Goal: Task Accomplishment & Management: Manage account settings

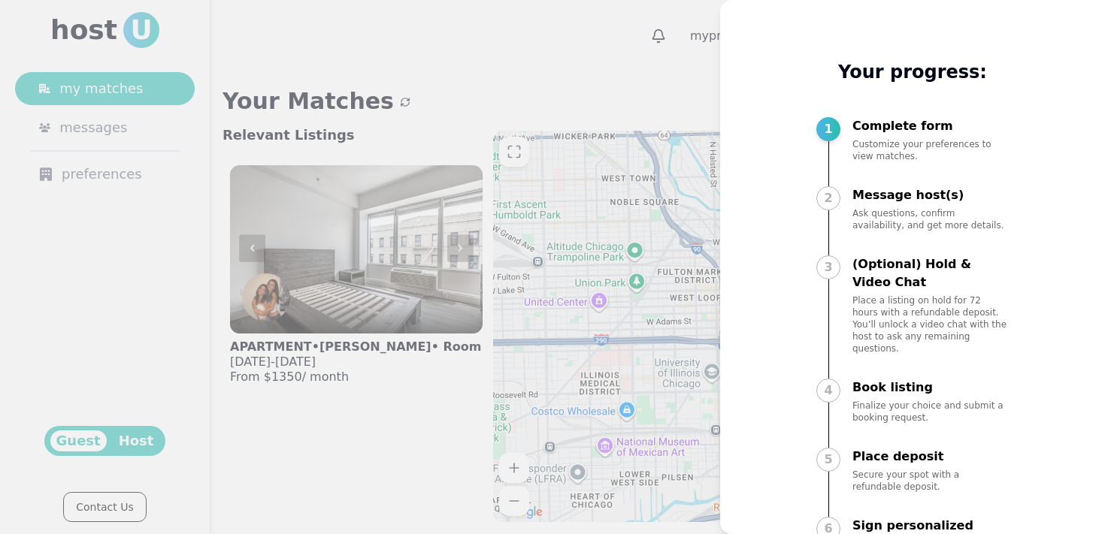
click at [661, 189] on div at bounding box center [552, 267] width 1105 height 534
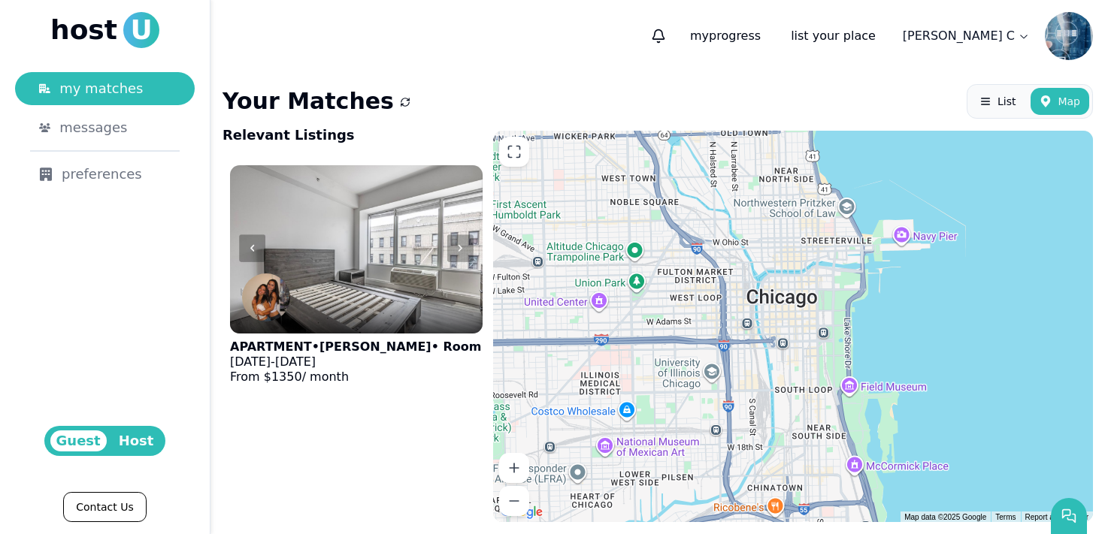
click at [1009, 48] on html "host U my matches messages preferences Guest Host Contact Us my progress list y…" at bounding box center [552, 267] width 1105 height 534
click at [993, 48] on html "host U my matches messages preferences Guest Host Contact Us my progress list y…" at bounding box center [552, 267] width 1105 height 534
click at [987, 69] on icon at bounding box center [985, 72] width 15 height 15
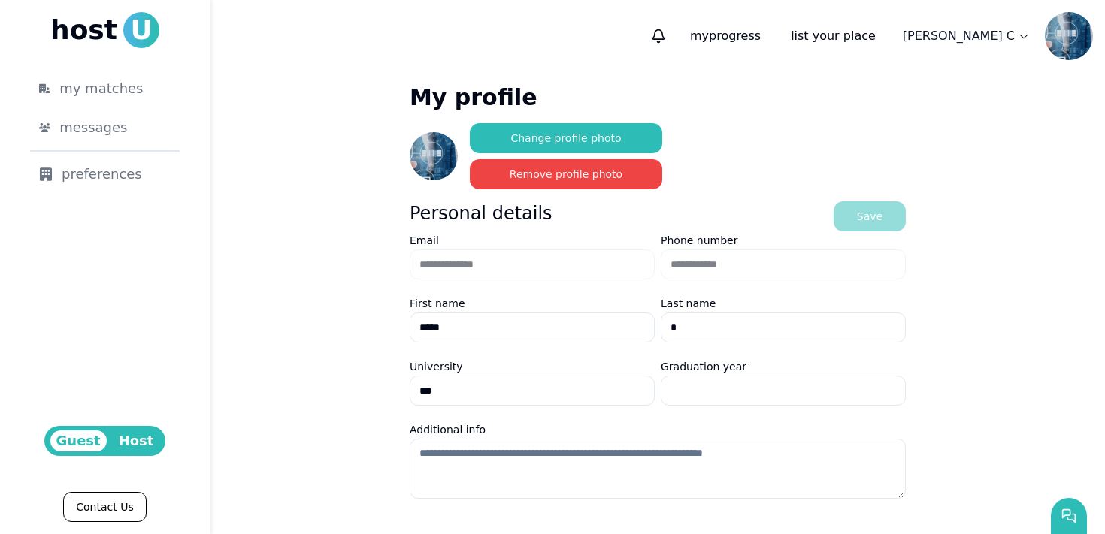
scroll to position [174, 0]
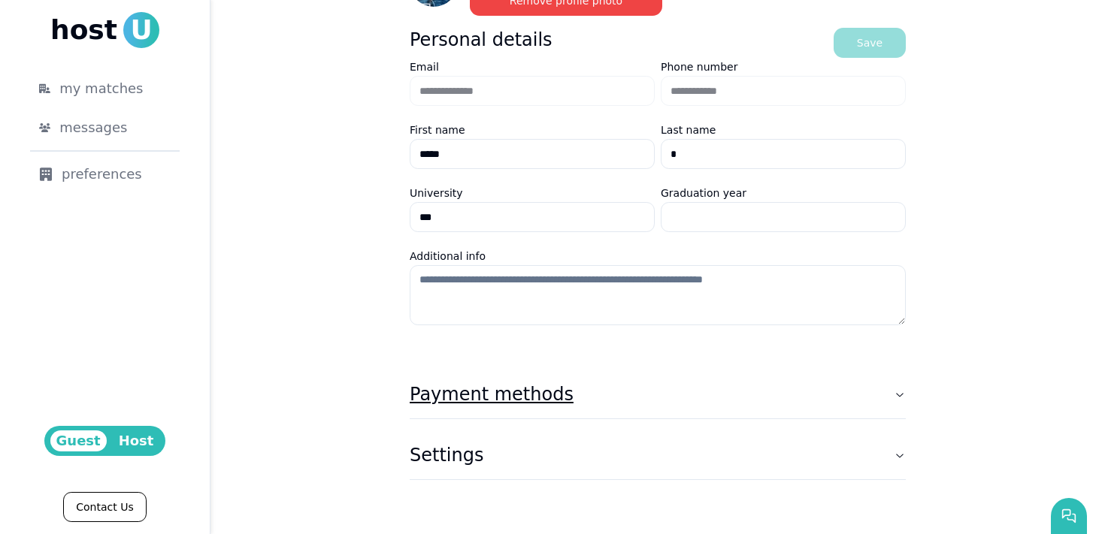
click at [573, 411] on button "Payment methods" at bounding box center [658, 394] width 496 height 48
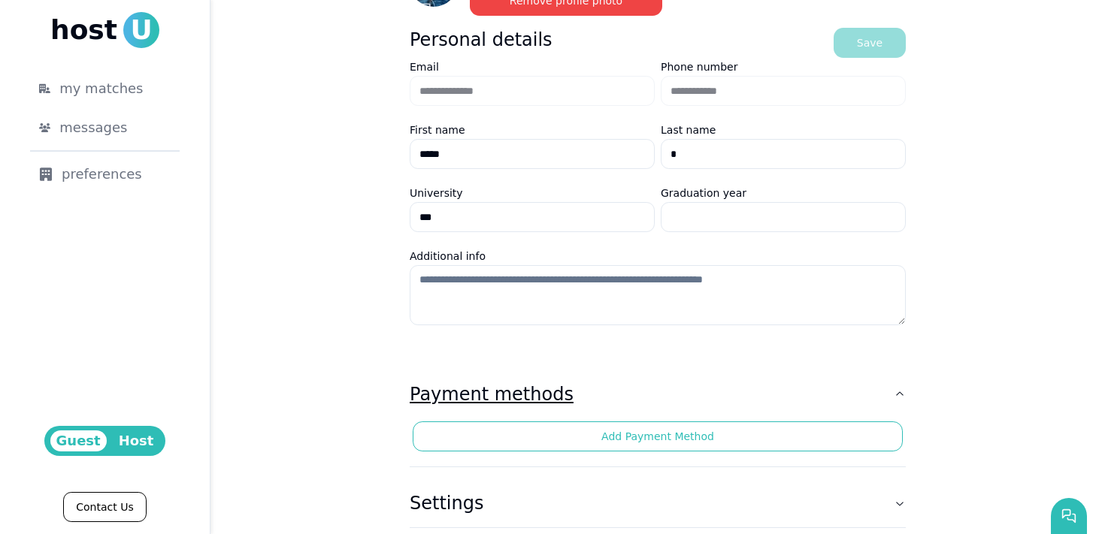
scroll to position [222, 0]
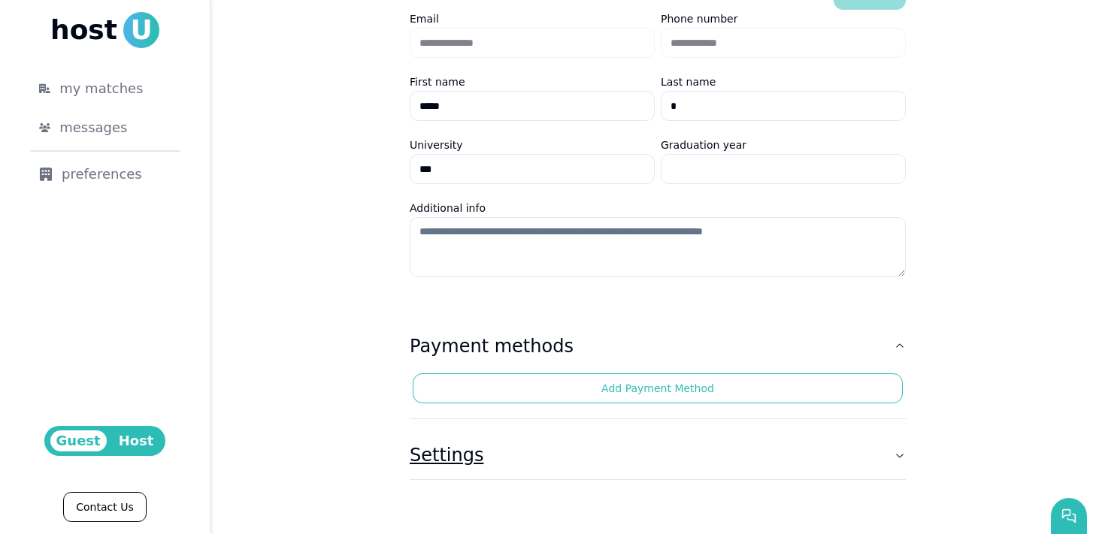
click at [585, 452] on button "Settings" at bounding box center [658, 455] width 496 height 48
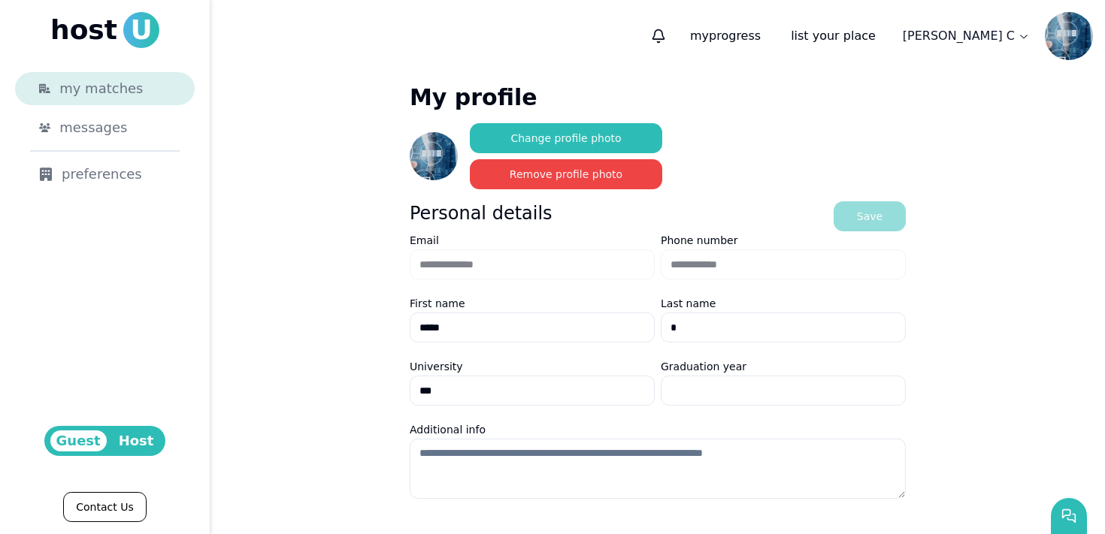
click at [123, 86] on span "my matches" at bounding box center [100, 88] width 83 height 21
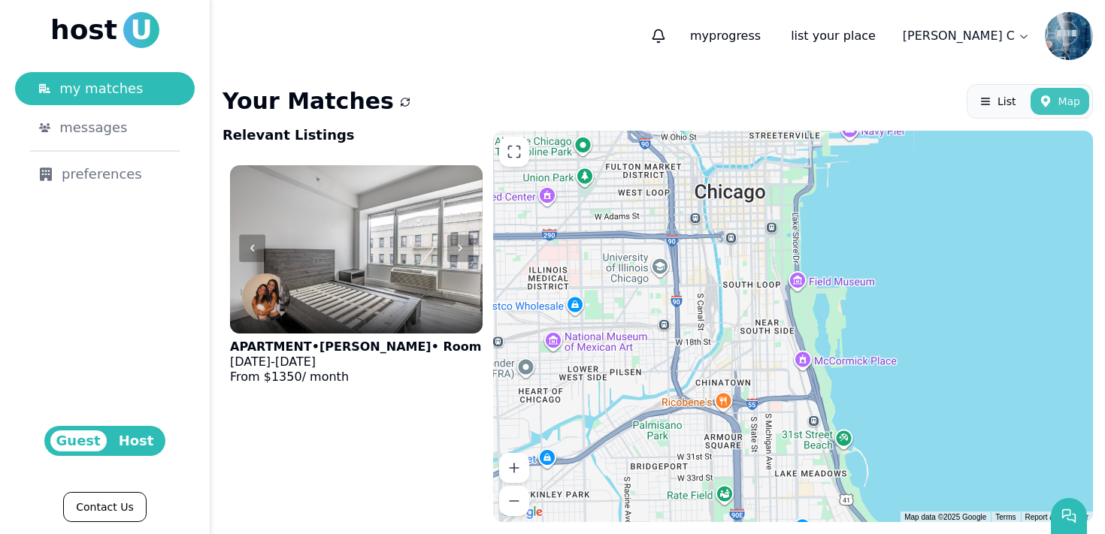
click at [1066, 98] on span "Map" at bounding box center [1068, 101] width 23 height 15
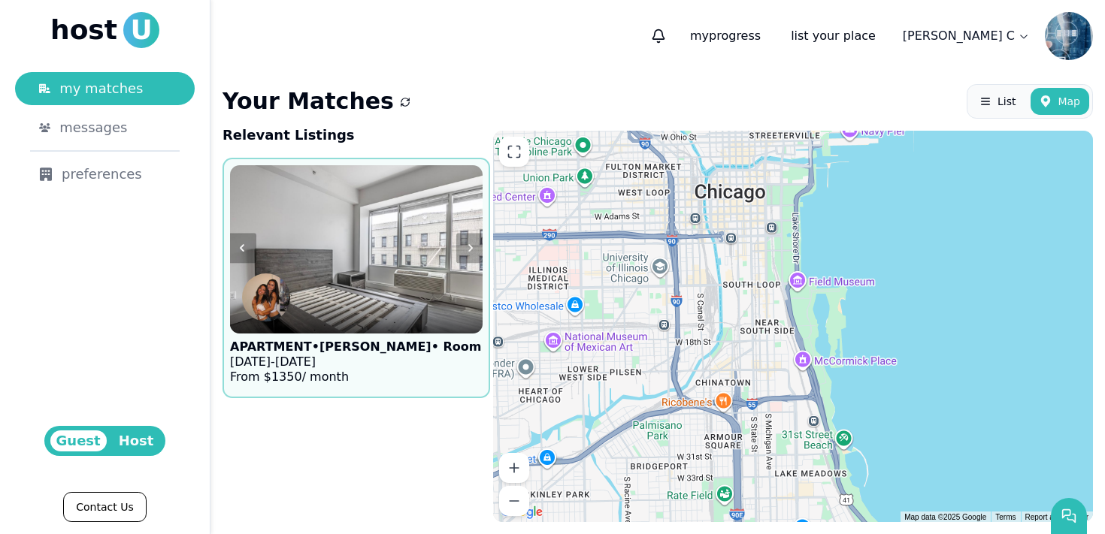
click at [382, 283] on img at bounding box center [356, 249] width 278 height 185
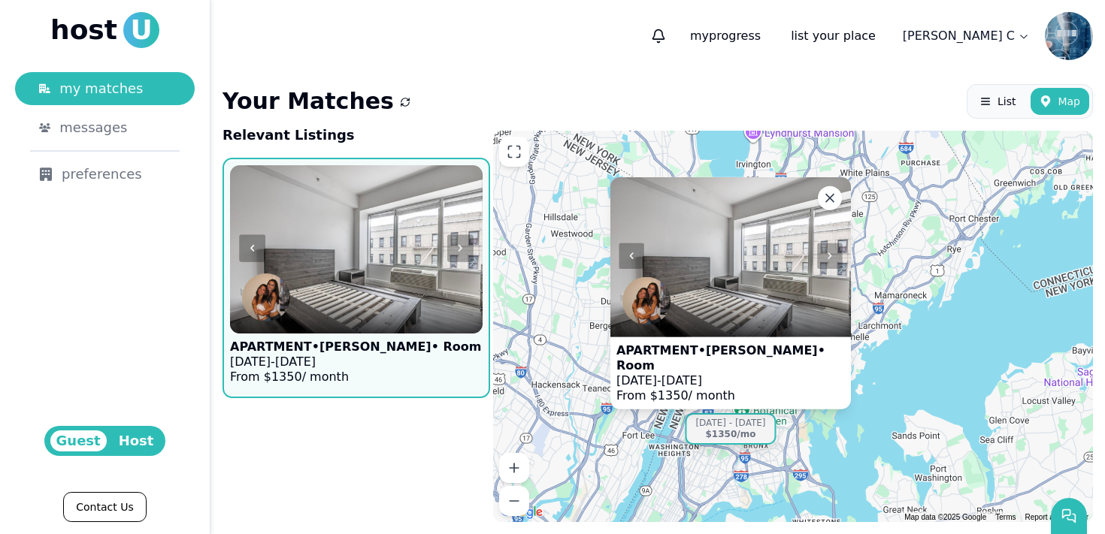
click at [990, 34] on html "host U my matches messages preferences Guest Host Contact Us my progress list y…" at bounding box center [552, 267] width 1105 height 534
click at [1055, 34] on html "host U my matches messages preferences Guest Host Contact Us my progress list y…" at bounding box center [552, 267] width 1105 height 534
click at [1055, 34] on img at bounding box center [1069, 36] width 48 height 48
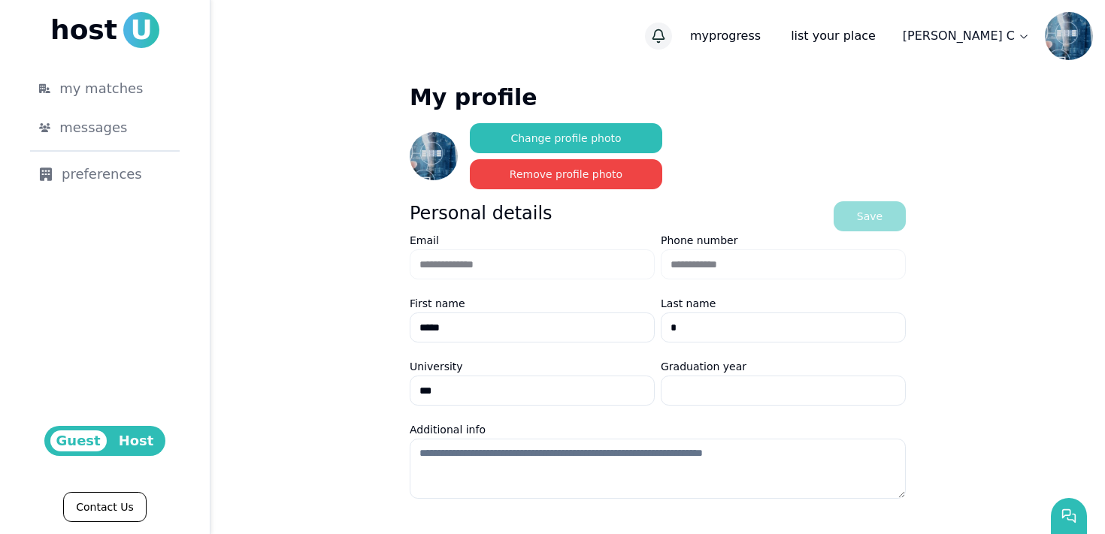
click at [664, 31] on icon "button" at bounding box center [657, 35] width 11 height 10
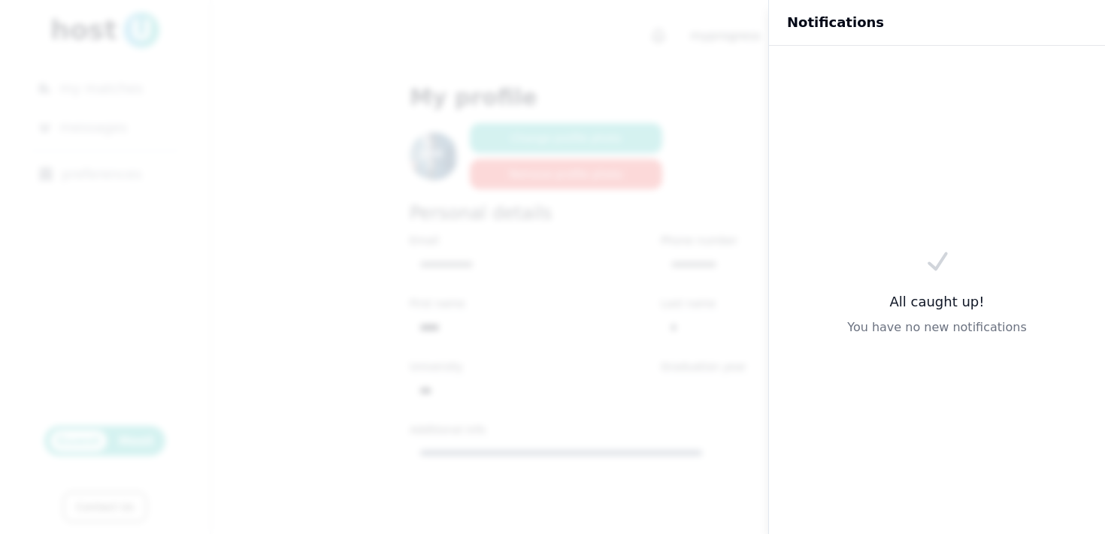
click at [691, 77] on div at bounding box center [552, 267] width 1105 height 534
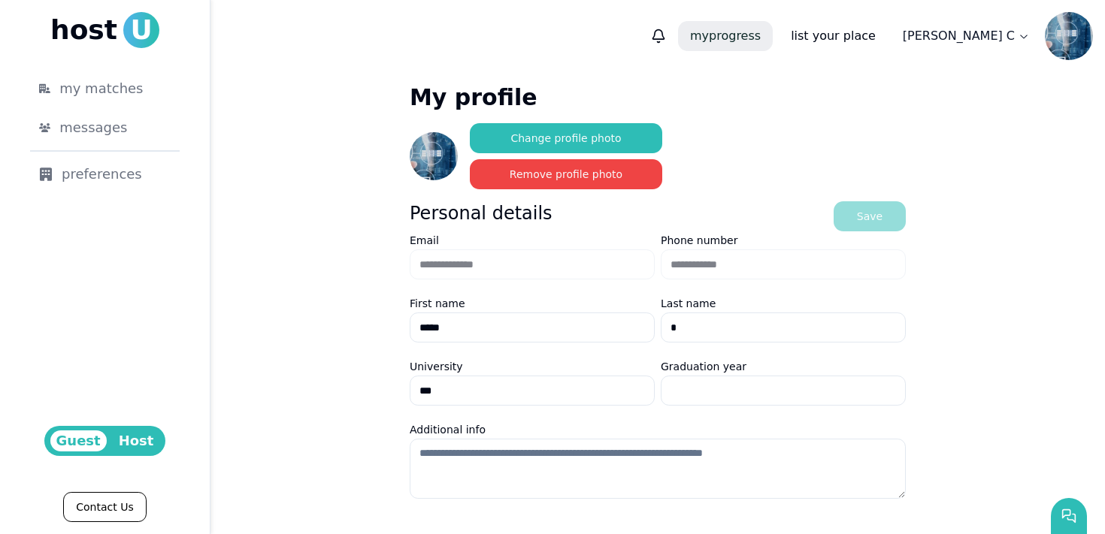
click at [772, 49] on p "my progress" at bounding box center [725, 36] width 95 height 30
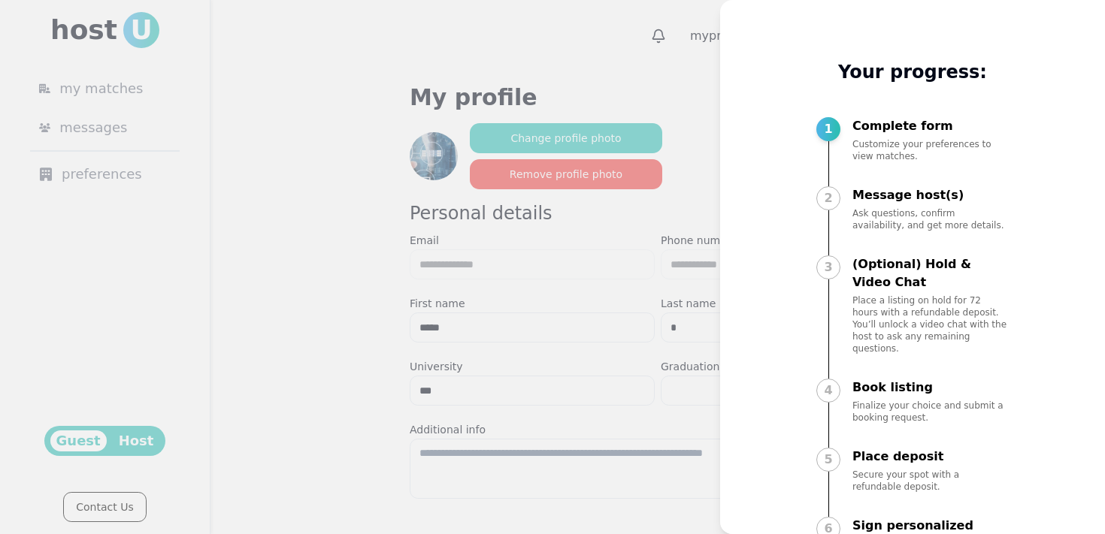
click at [596, 76] on div at bounding box center [552, 267] width 1105 height 534
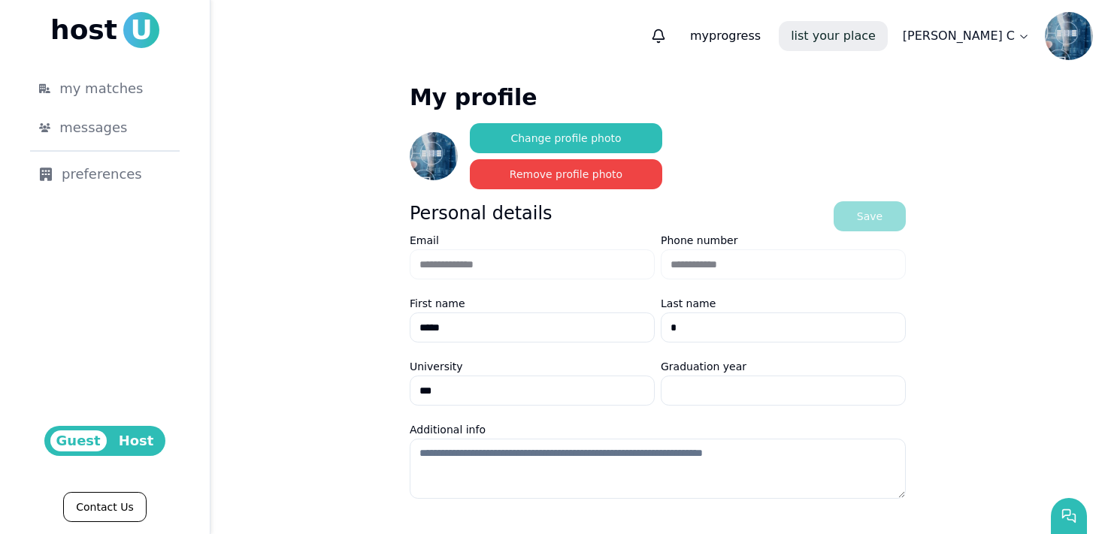
click at [887, 38] on link "list your place" at bounding box center [833, 36] width 109 height 30
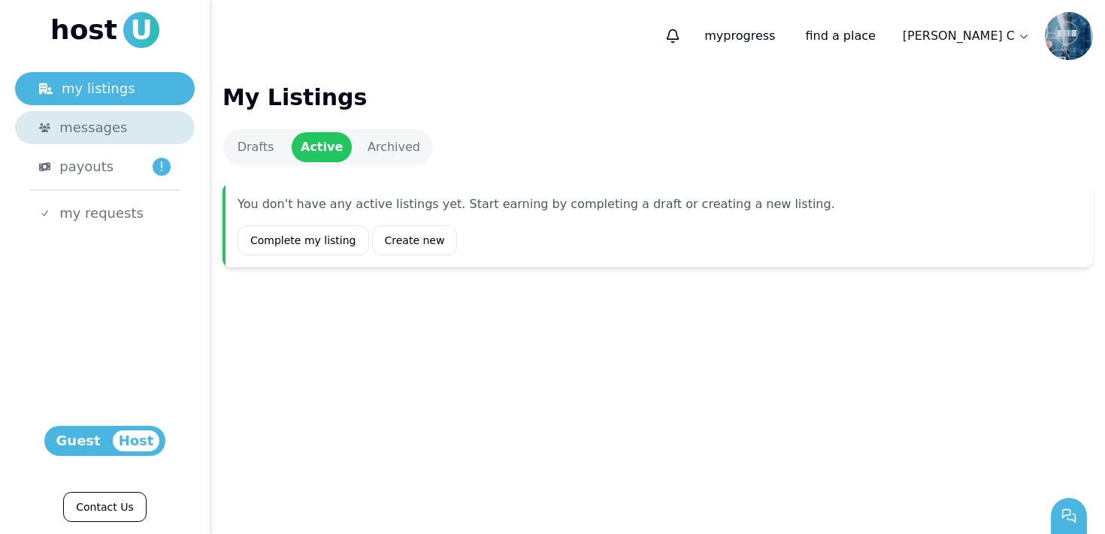
click at [124, 138] on div "messages" at bounding box center [114, 127] width 111 height 21
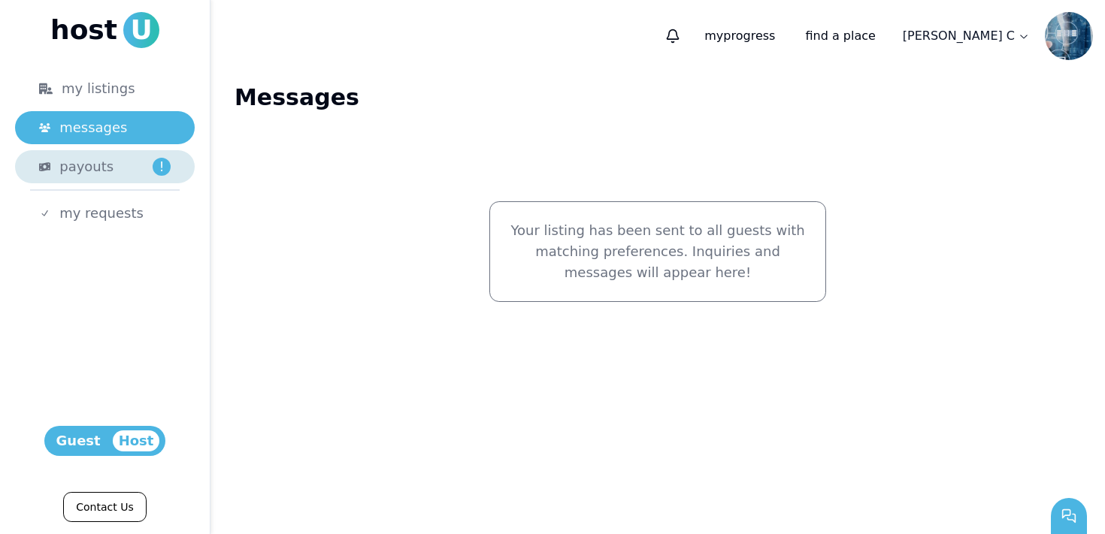
click at [122, 157] on div "payouts !" at bounding box center [114, 166] width 111 height 21
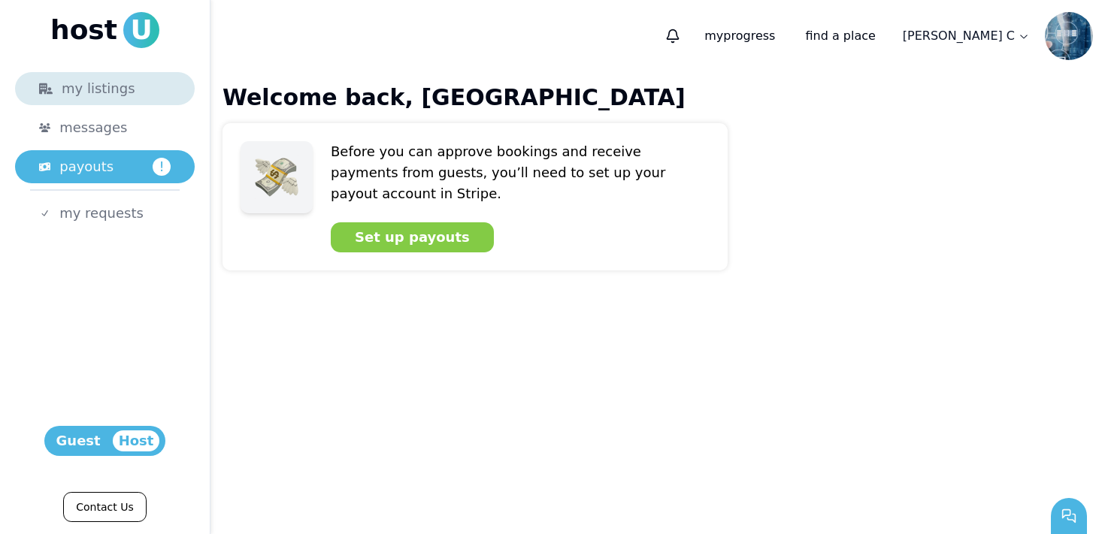
click at [135, 83] on div "my listings" at bounding box center [105, 88] width 132 height 21
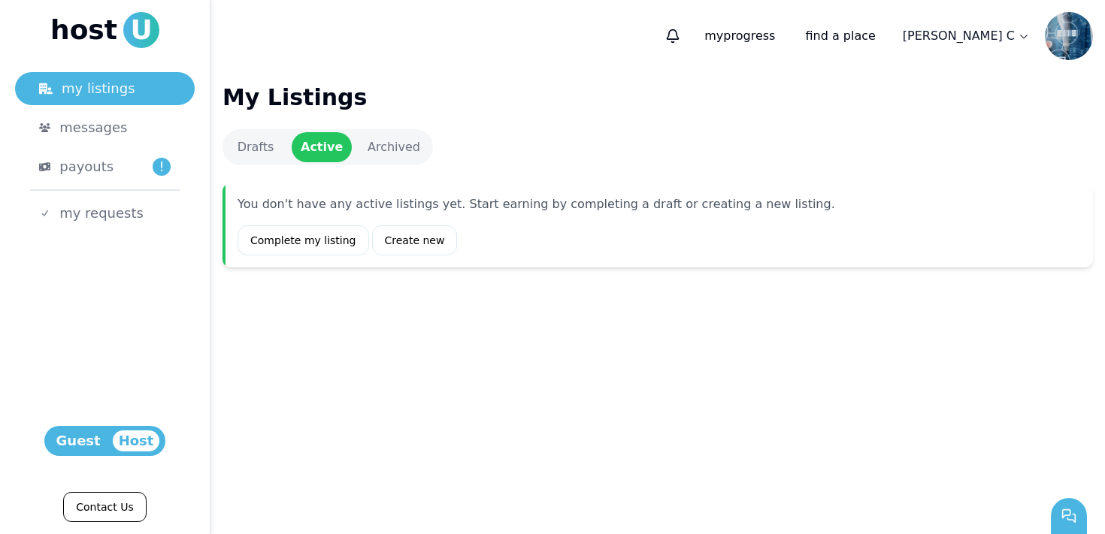
click at [276, 133] on link "Drafts" at bounding box center [255, 147] width 60 height 30
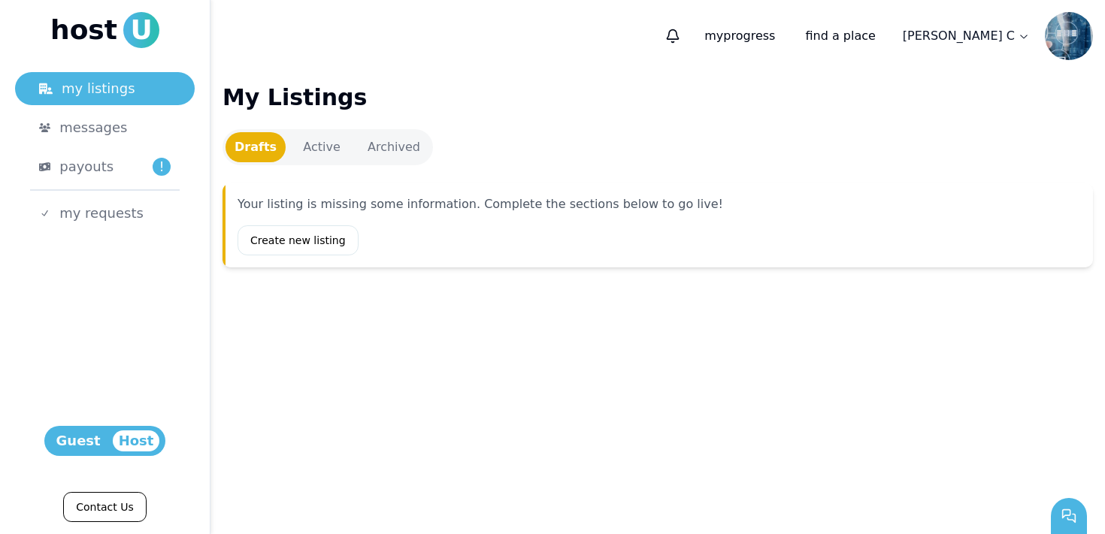
click at [269, 146] on link "Drafts" at bounding box center [255, 147] width 60 height 30
click at [344, 145] on link "Active" at bounding box center [322, 147] width 60 height 30
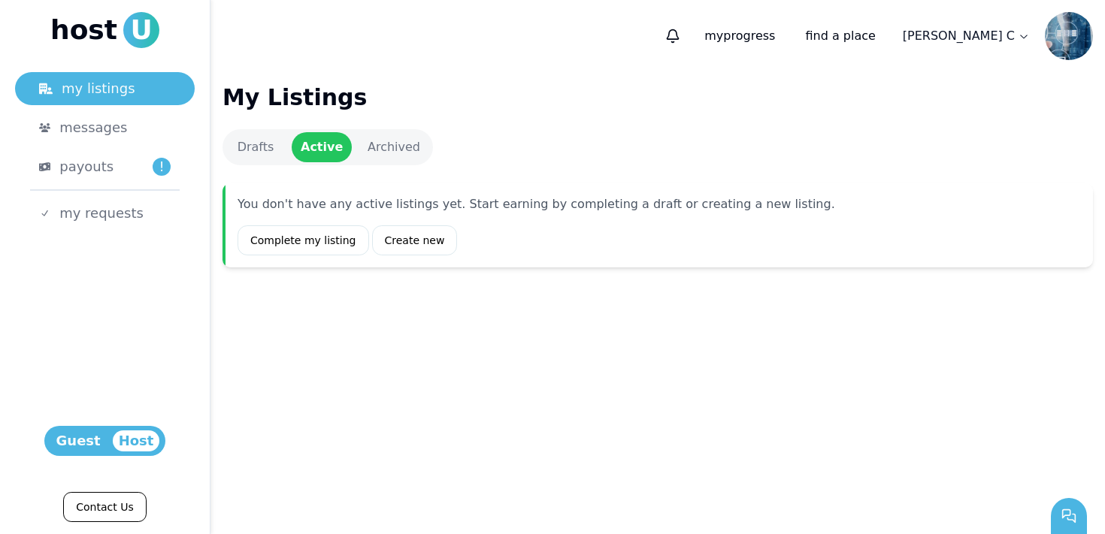
click at [400, 144] on link "Archived" at bounding box center [394, 147] width 72 height 30
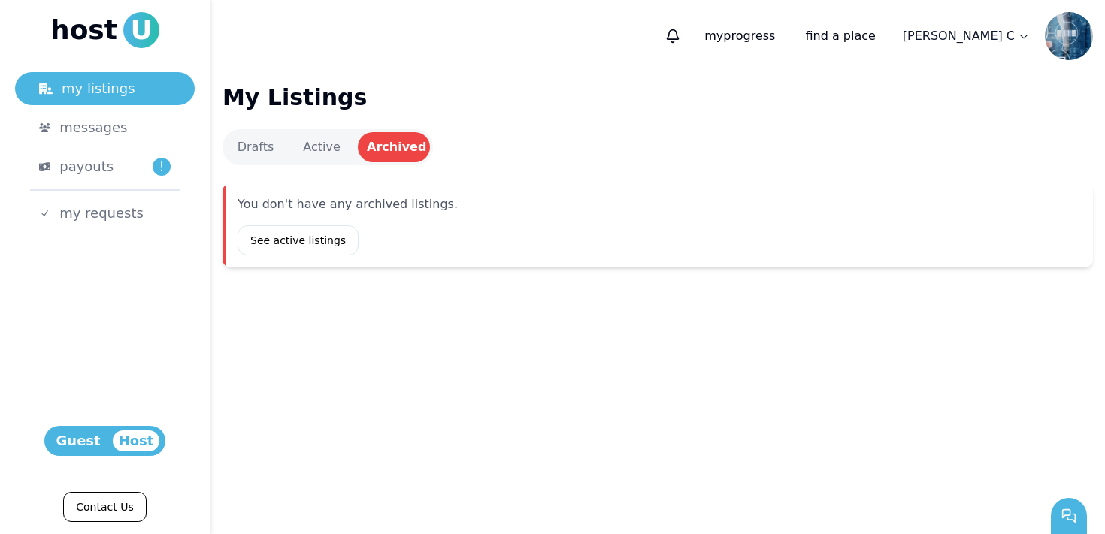
click at [260, 153] on link "Drafts" at bounding box center [255, 147] width 60 height 30
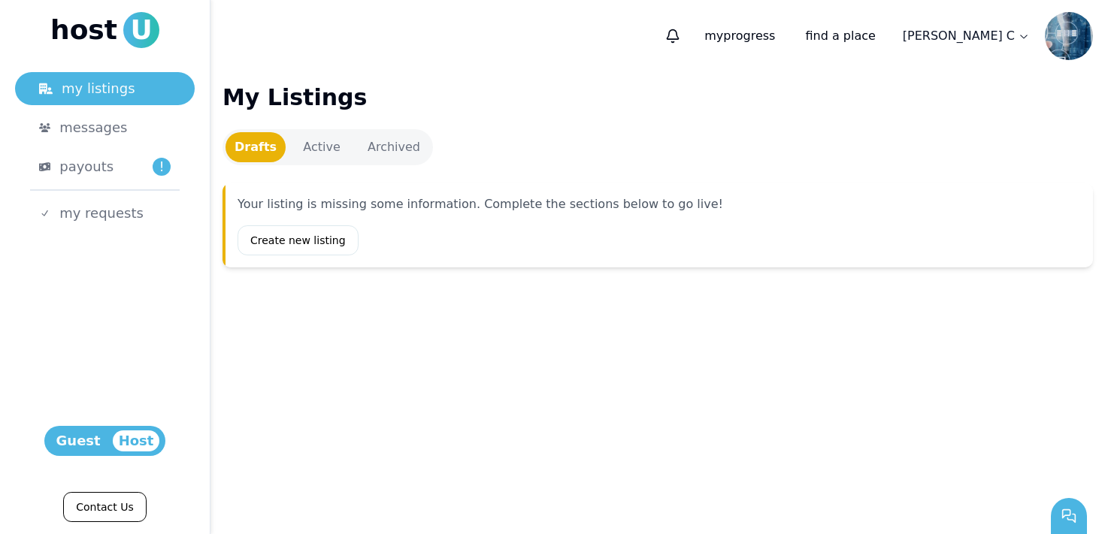
click at [309, 153] on link "Active" at bounding box center [322, 147] width 60 height 30
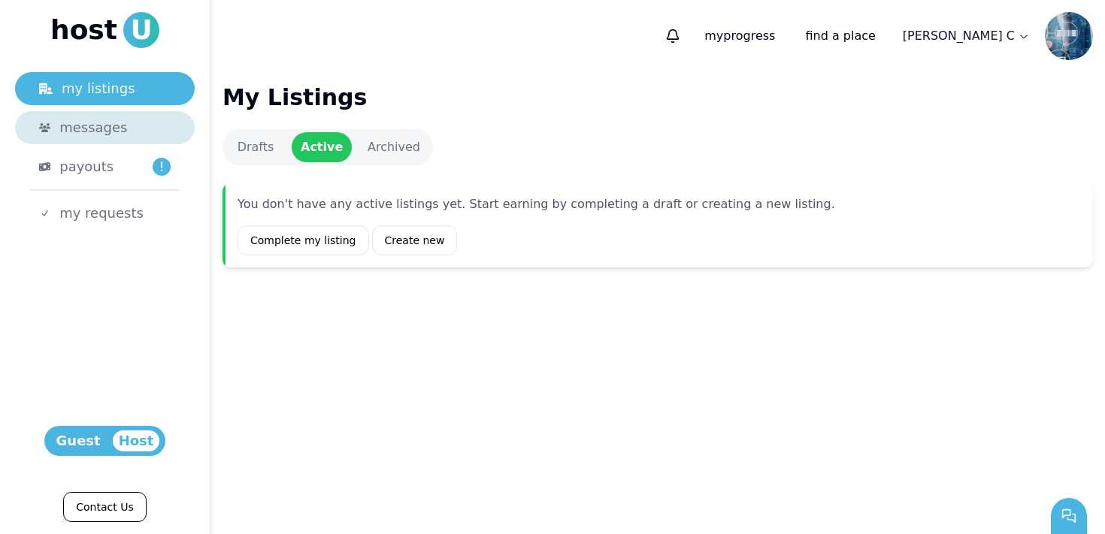
click at [82, 130] on span "messages" at bounding box center [93, 127] width 68 height 21
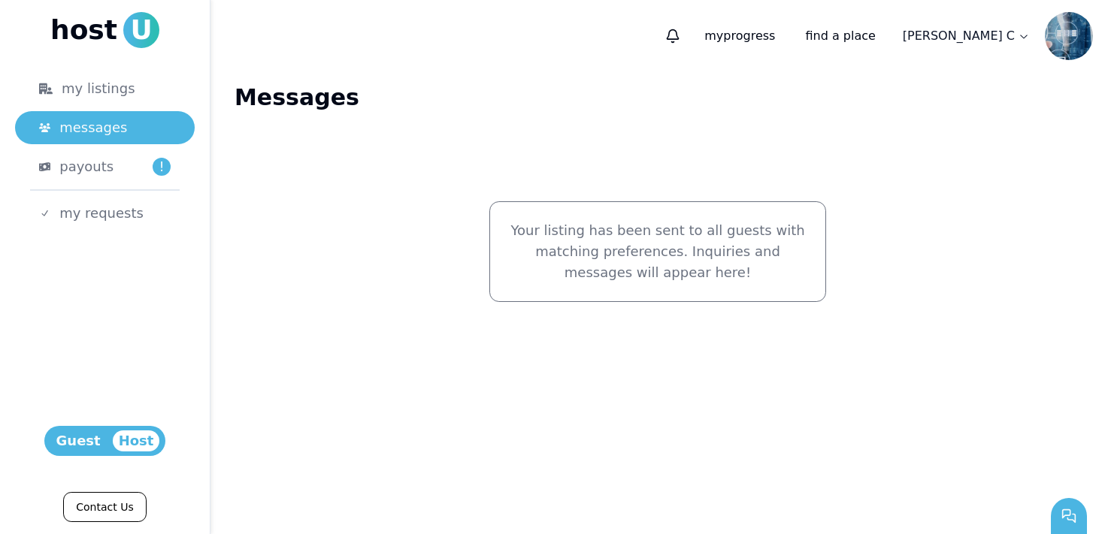
click at [137, 23] on span "U" at bounding box center [141, 30] width 36 height 36
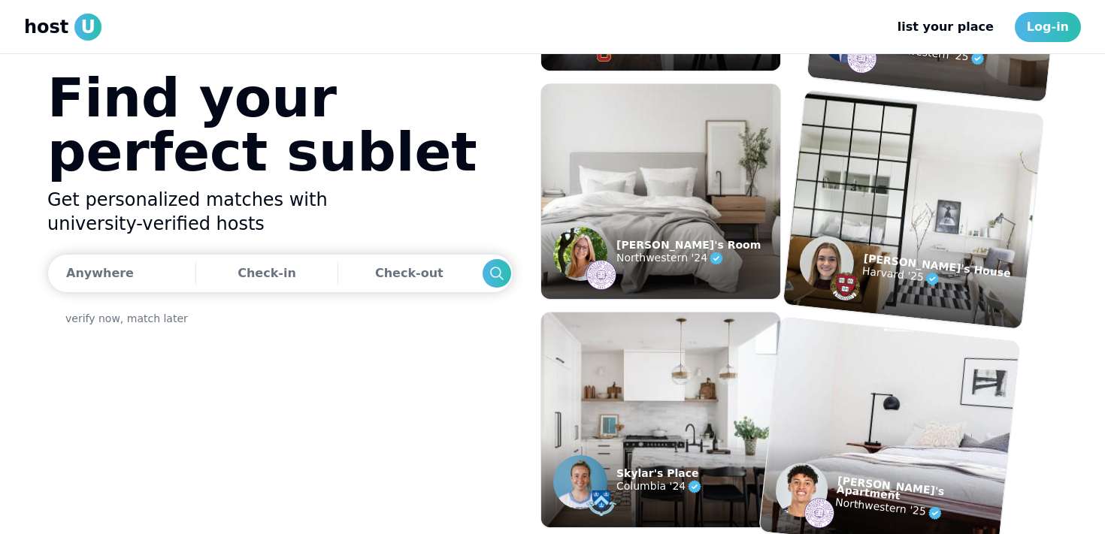
scroll to position [32, 0]
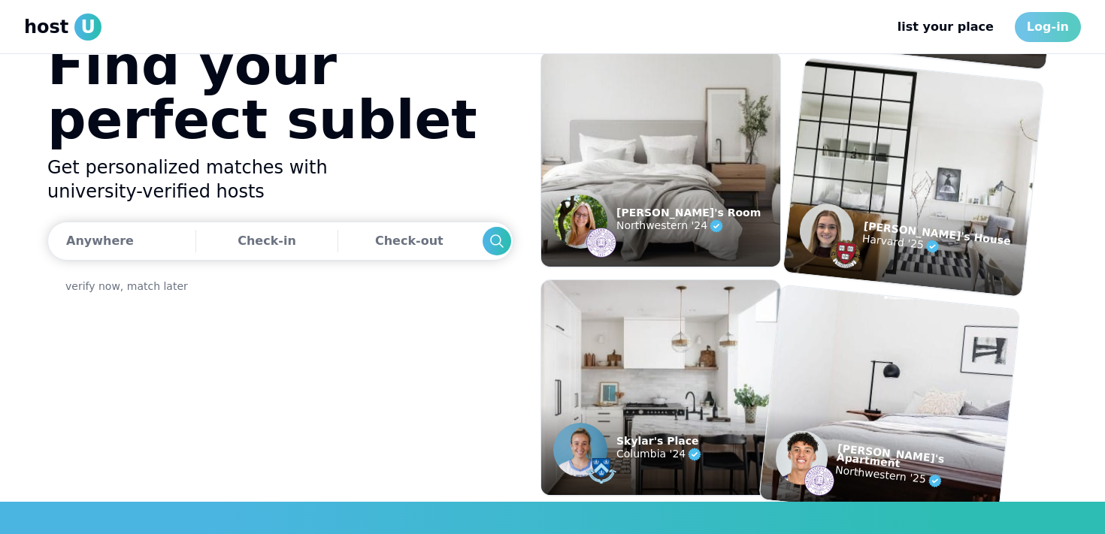
click at [1048, 17] on link "Log-in" at bounding box center [1047, 27] width 66 height 30
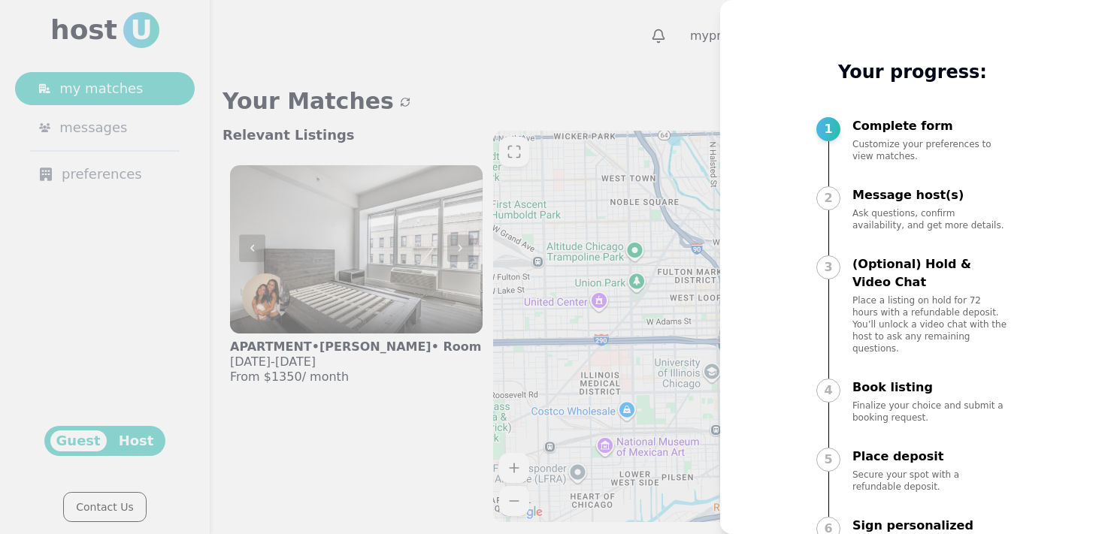
click at [615, 97] on div at bounding box center [552, 267] width 1105 height 534
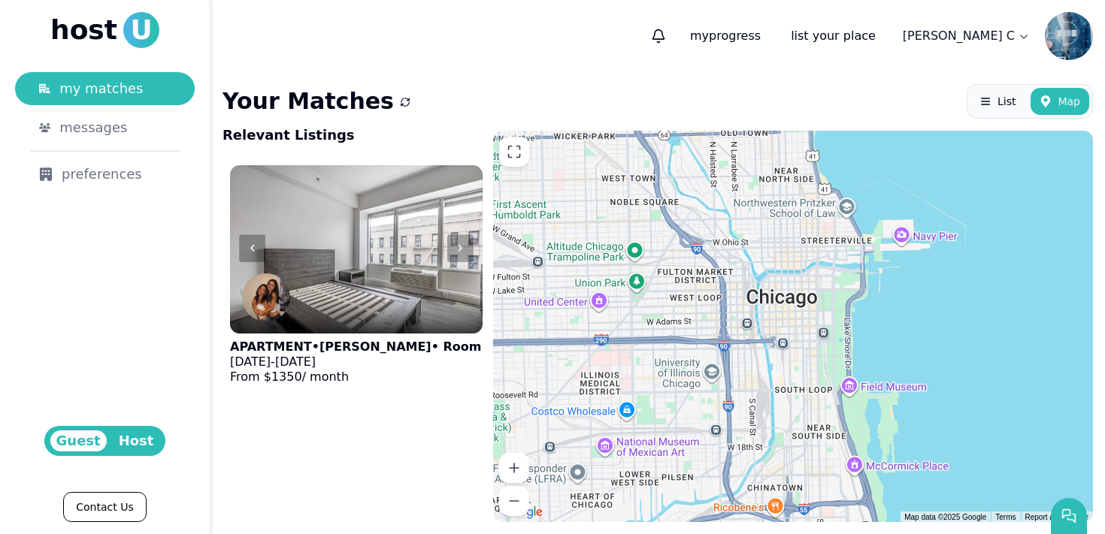
click at [1078, 33] on img at bounding box center [1069, 36] width 48 height 48
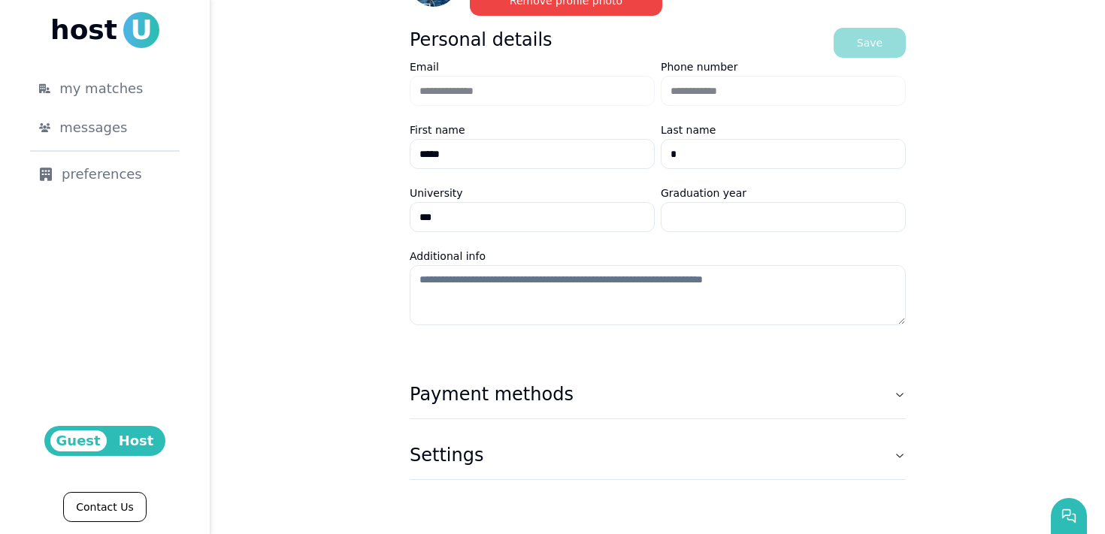
scroll to position [145, 0]
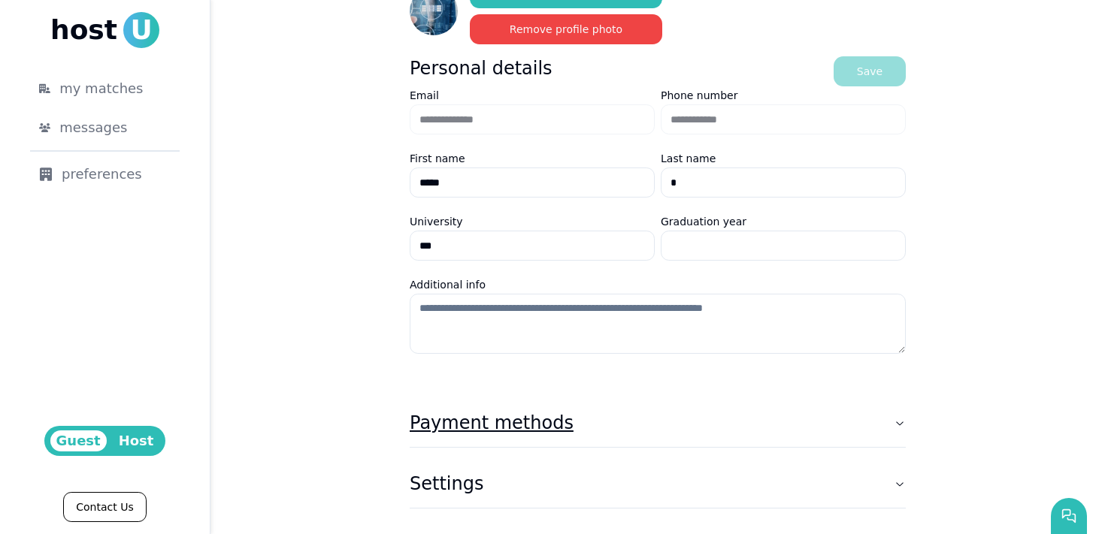
click at [564, 426] on button "Payment methods" at bounding box center [658, 423] width 496 height 48
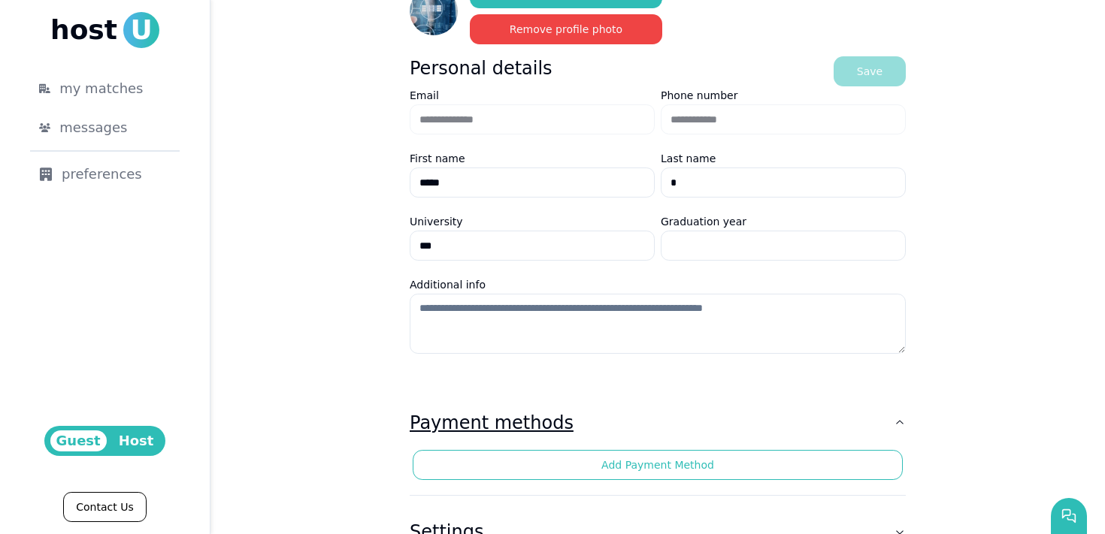
scroll to position [222, 0]
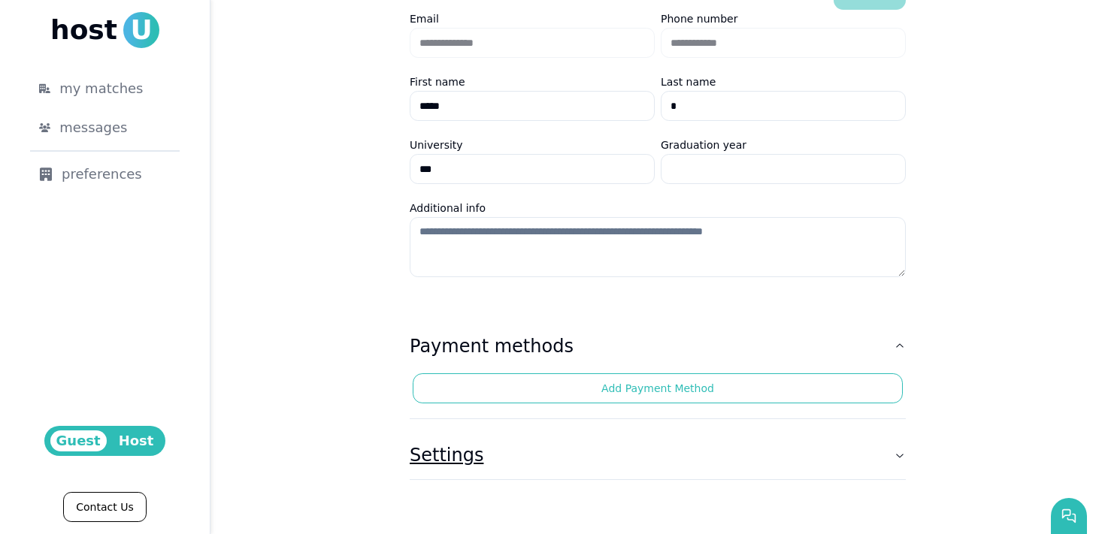
click at [597, 460] on button "Settings" at bounding box center [658, 455] width 496 height 48
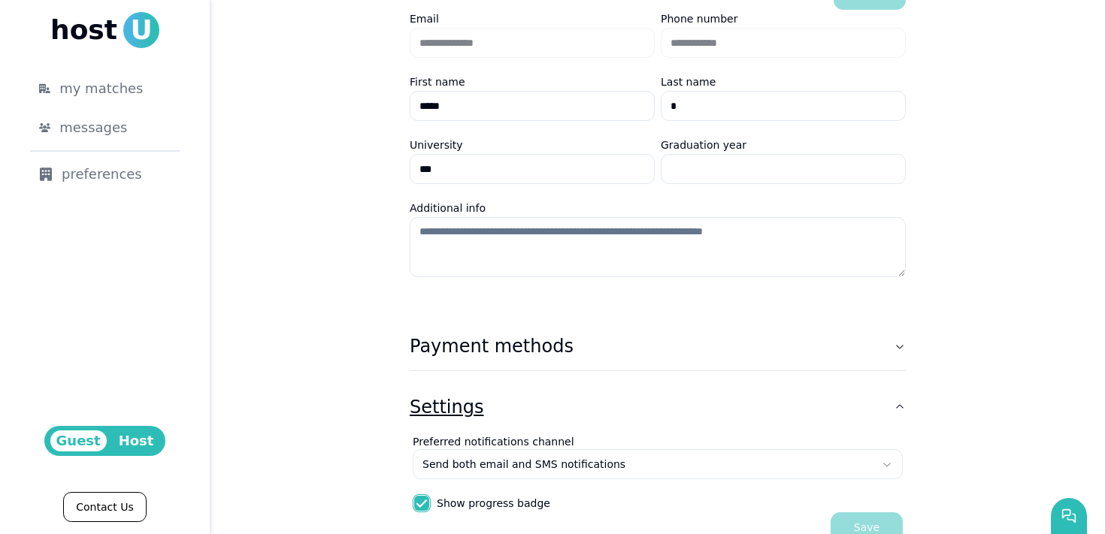
scroll to position [300, 0]
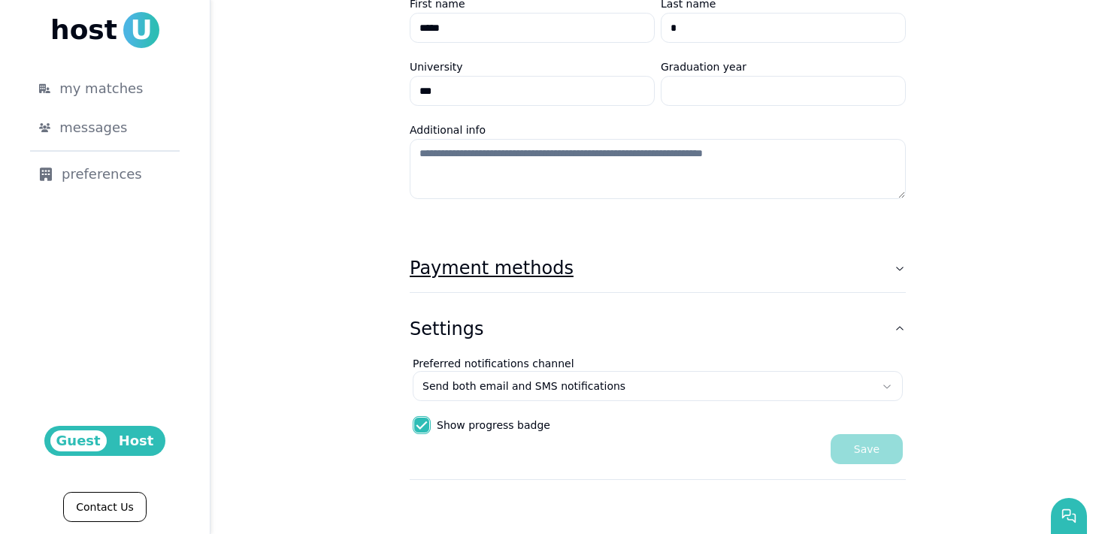
click at [627, 286] on button "Payment methods" at bounding box center [658, 268] width 496 height 48
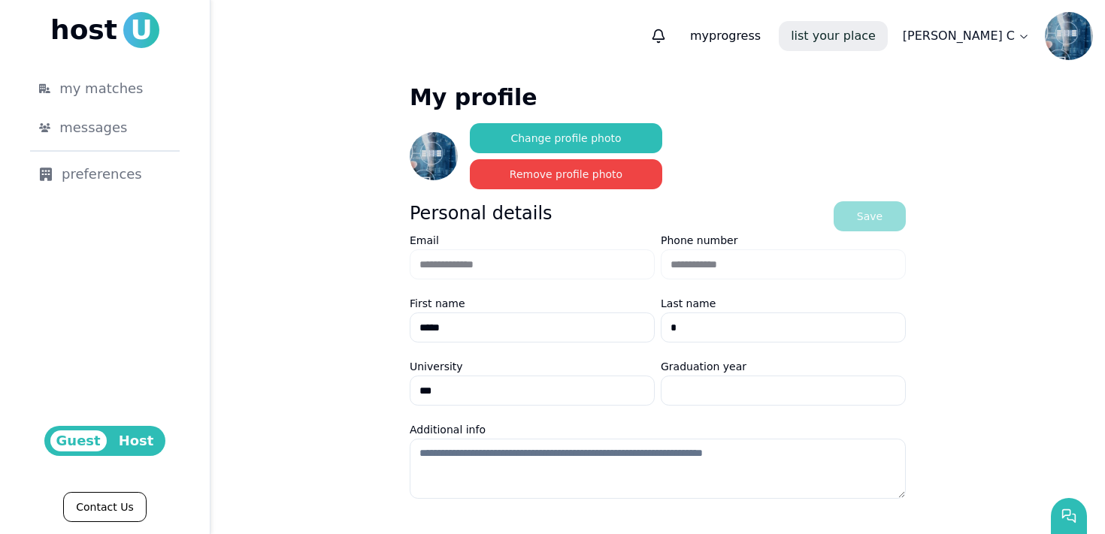
click at [887, 34] on link "list your place" at bounding box center [833, 36] width 109 height 30
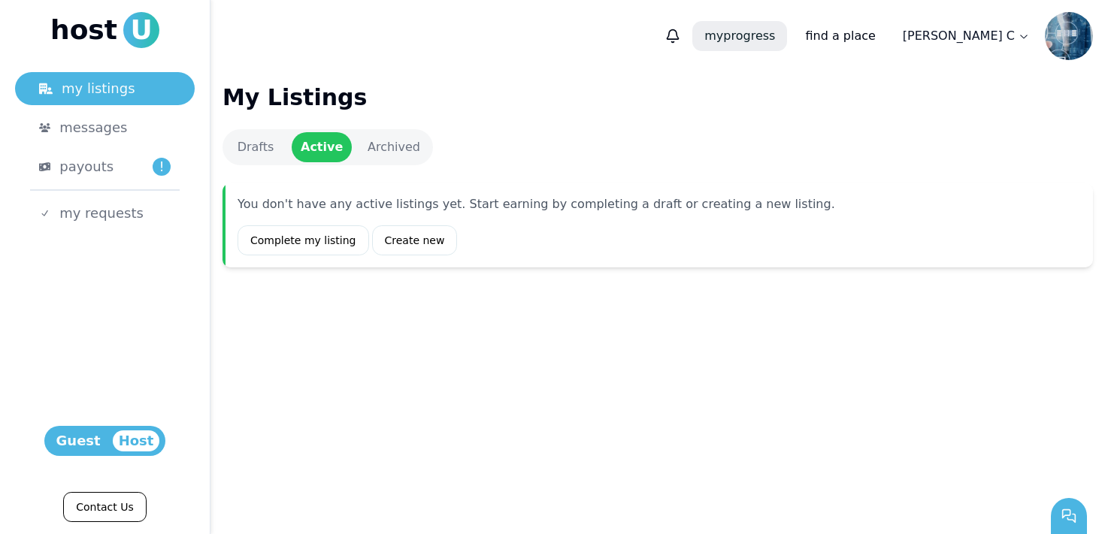
click at [787, 40] on p "my progress" at bounding box center [739, 36] width 95 height 30
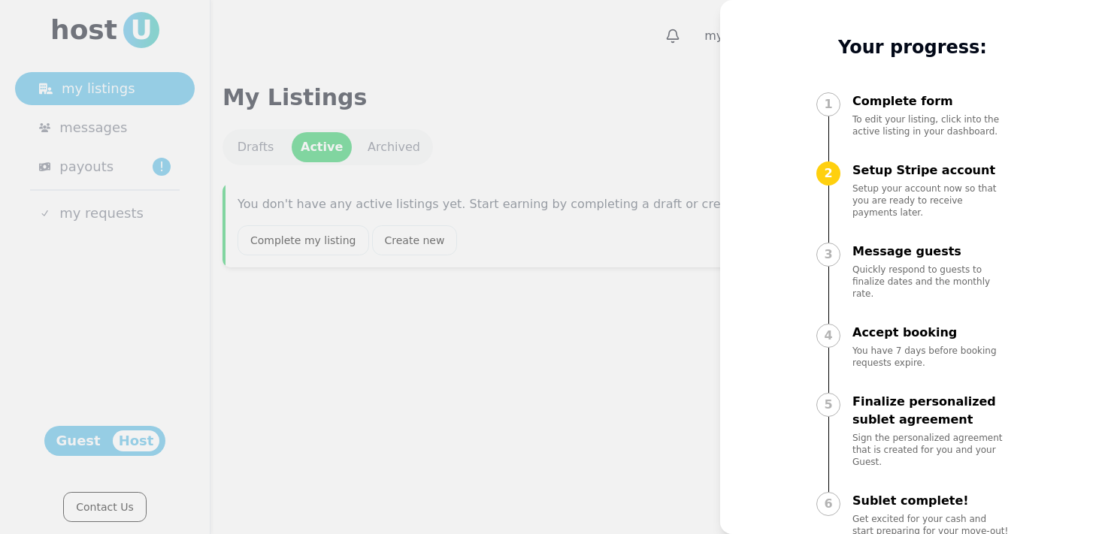
scroll to position [28, 0]
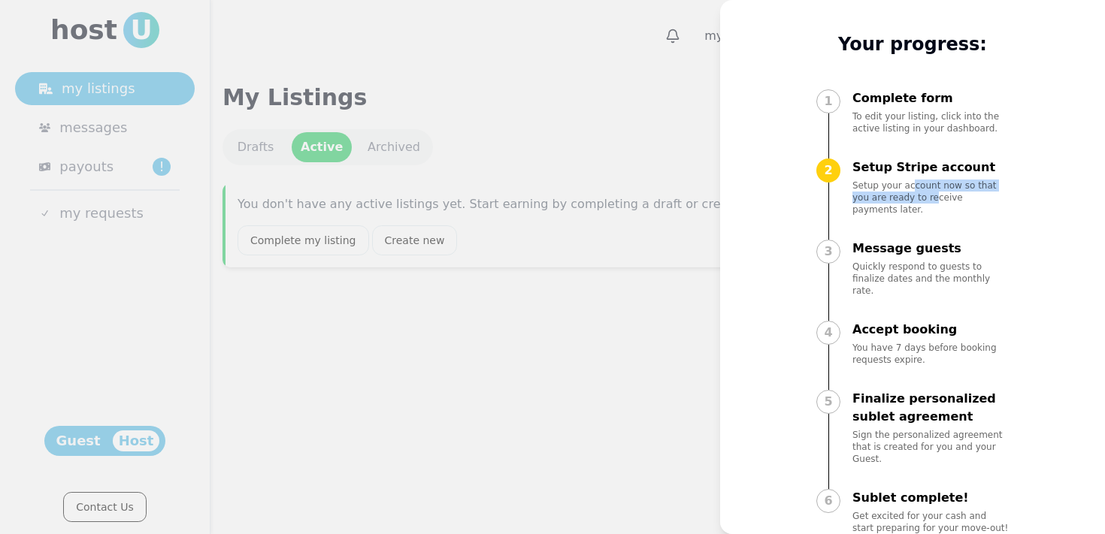
drag, startPoint x: 913, startPoint y: 188, endPoint x: 913, endPoint y: 201, distance: 12.8
click at [913, 201] on p "Setup your account now so that you are ready to receive payments later." at bounding box center [930, 198] width 156 height 36
drag, startPoint x: 930, startPoint y: 170, endPoint x: 925, endPoint y: 187, distance: 18.1
click at [925, 187] on div "Setup Stripe account Setup your account now so that you are ready to receive pa…" at bounding box center [930, 187] width 156 height 57
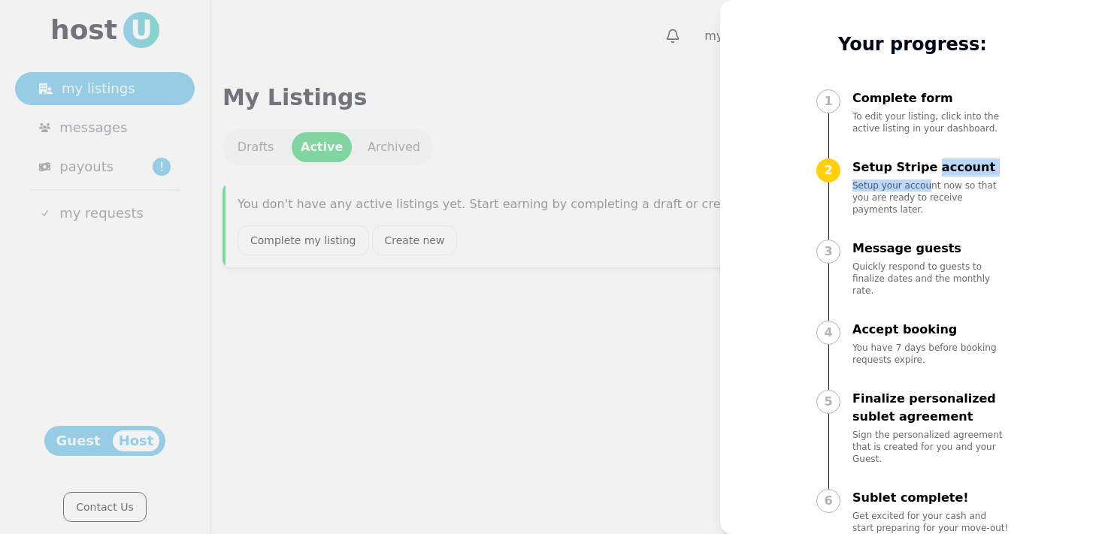
click at [925, 187] on p "Setup your account now so that you are ready to receive payments later." at bounding box center [930, 198] width 156 height 36
click at [627, 360] on div at bounding box center [552, 267] width 1105 height 534
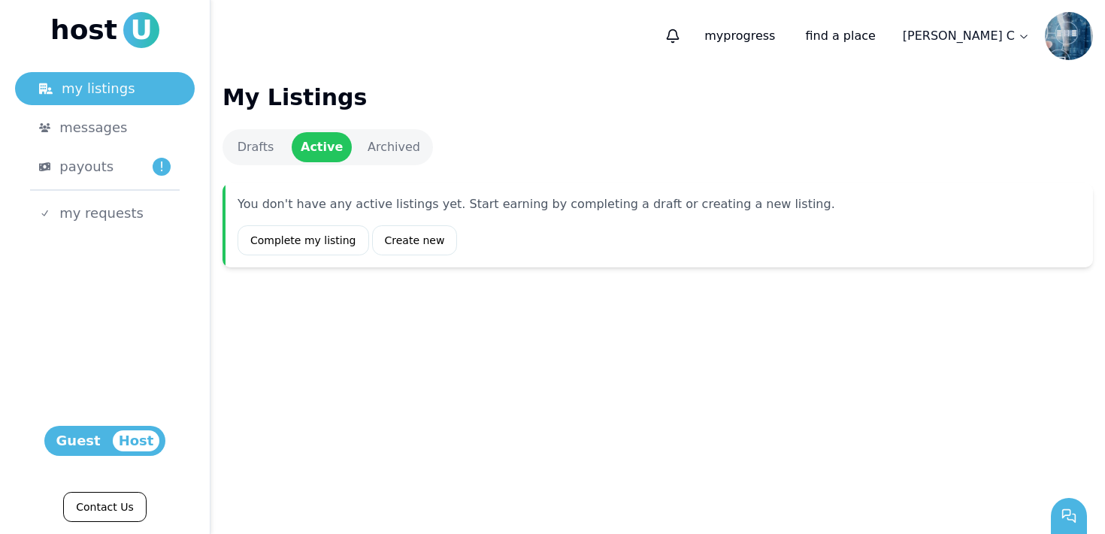
click at [259, 145] on link "Drafts" at bounding box center [255, 147] width 60 height 30
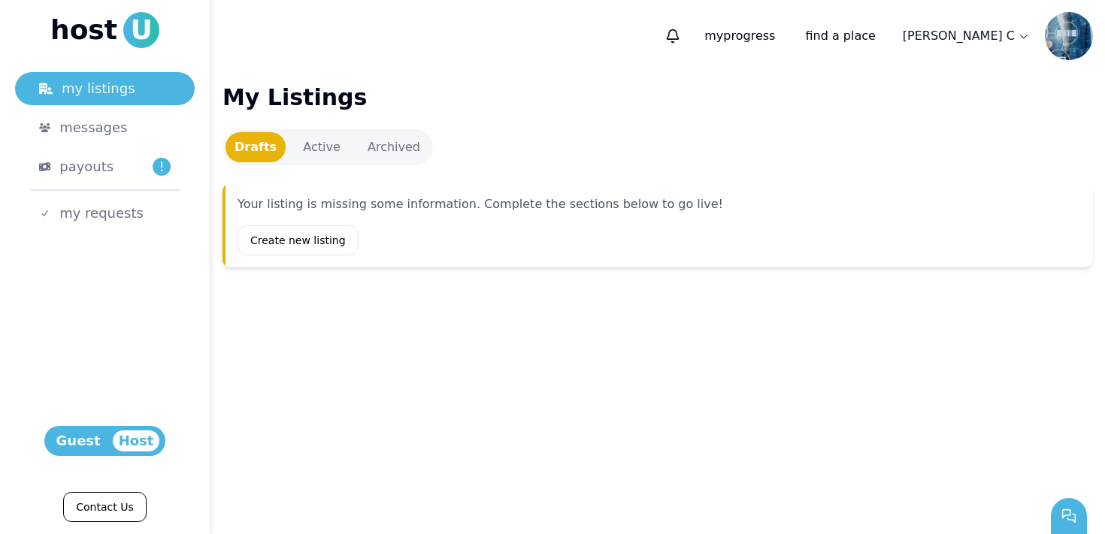
click at [325, 149] on link "Active" at bounding box center [322, 147] width 60 height 30
